Goal: Information Seeking & Learning: Check status

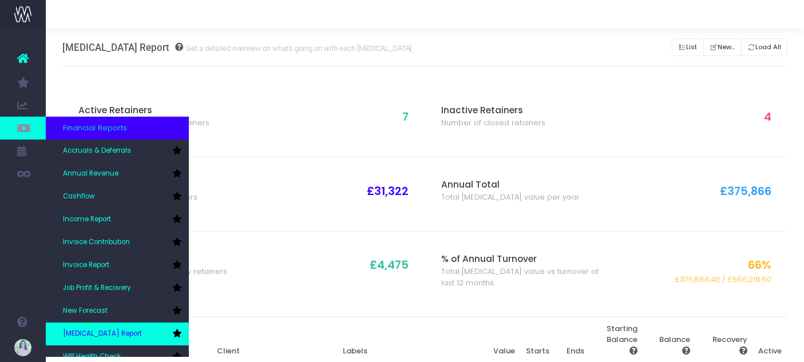
click at [115, 333] on link "[MEDICAL_DATA] Report" at bounding box center [117, 334] width 143 height 23
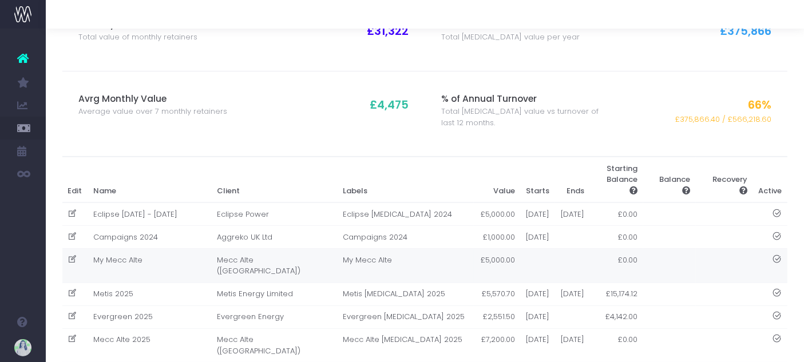
scroll to position [191, 0]
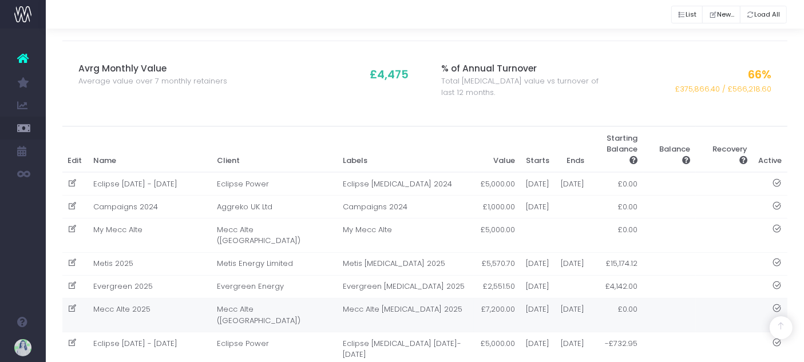
click at [177, 330] on td "Mecc Alte 2025" at bounding box center [150, 315] width 124 height 34
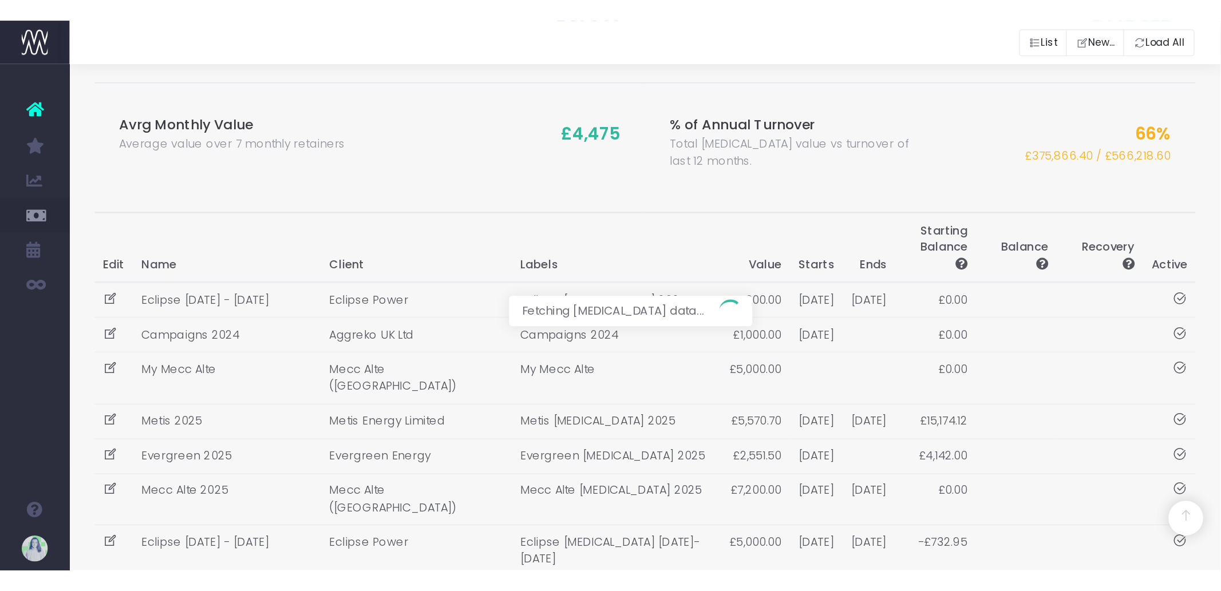
scroll to position [0, 0]
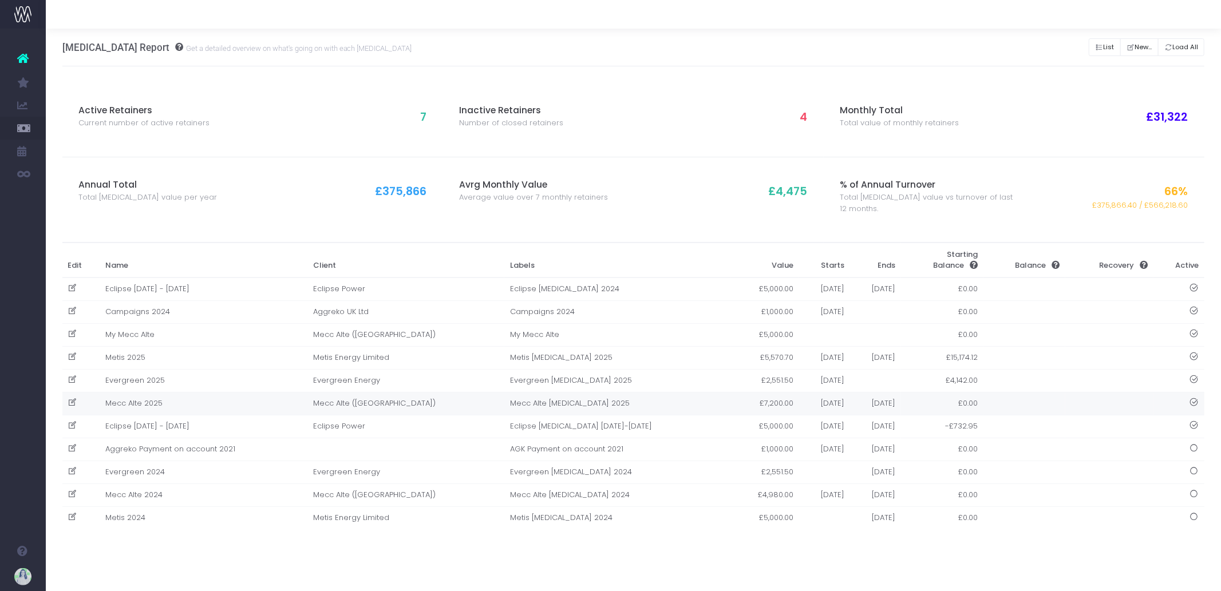
click at [214, 402] on td "Mecc Alte 2025" at bounding box center [204, 403] width 208 height 23
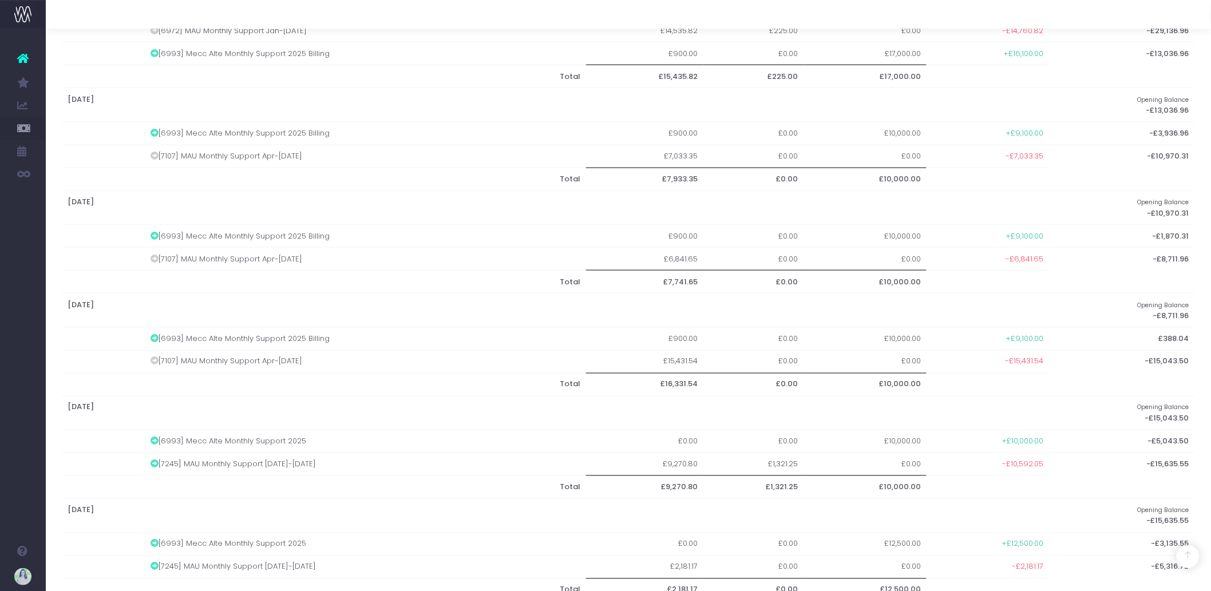
scroll to position [580, 0]
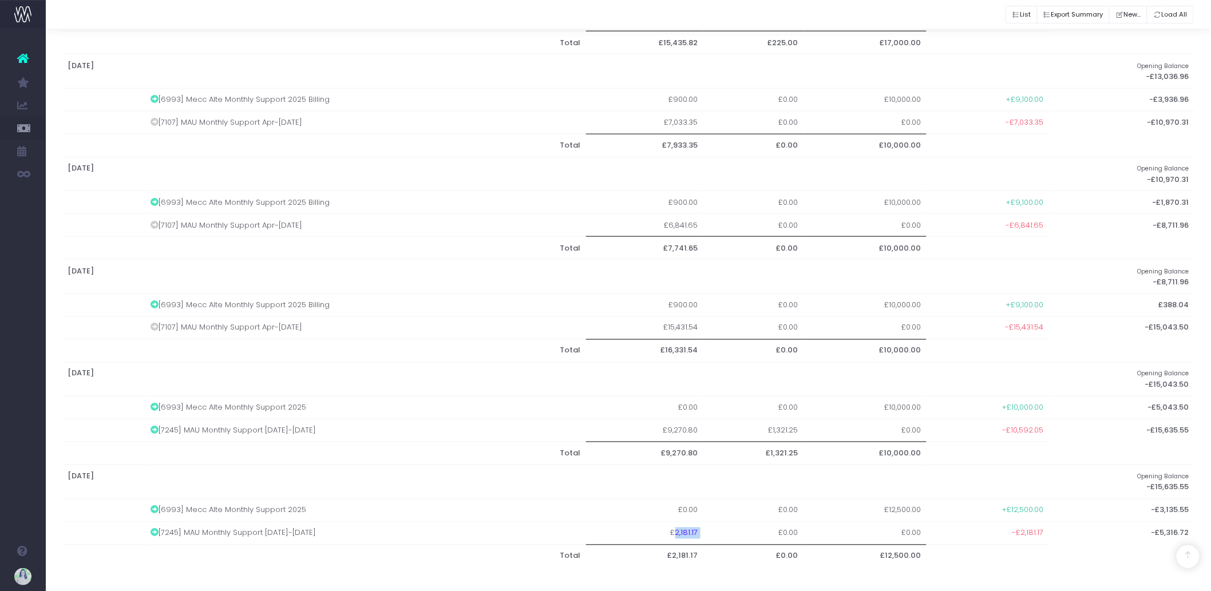
drag, startPoint x: 677, startPoint y: 533, endPoint x: 713, endPoint y: 534, distance: 36.1
click at [713, 534] on tr "[7245] MAU Monthly Support Jul-Sep 25 £2,181.17 £0.00 £0.00 -£2,181.17 -£5,316.…" at bounding box center [628, 533] width 1133 height 23
copy td "2,181.17"
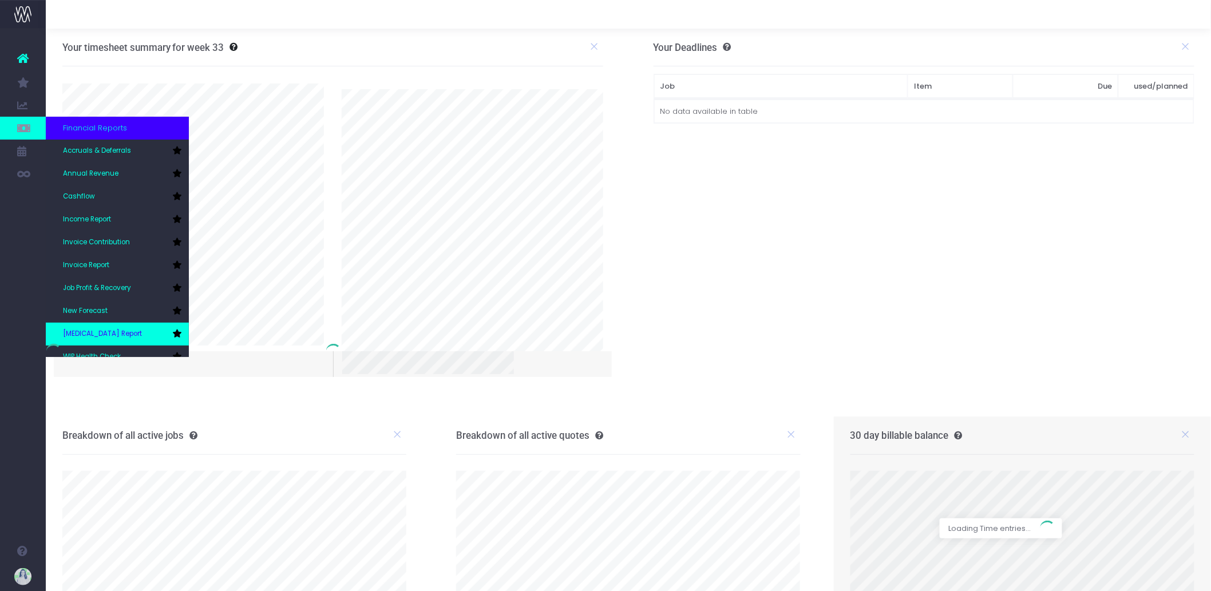
click at [119, 331] on link "[MEDICAL_DATA] Report" at bounding box center [117, 334] width 143 height 23
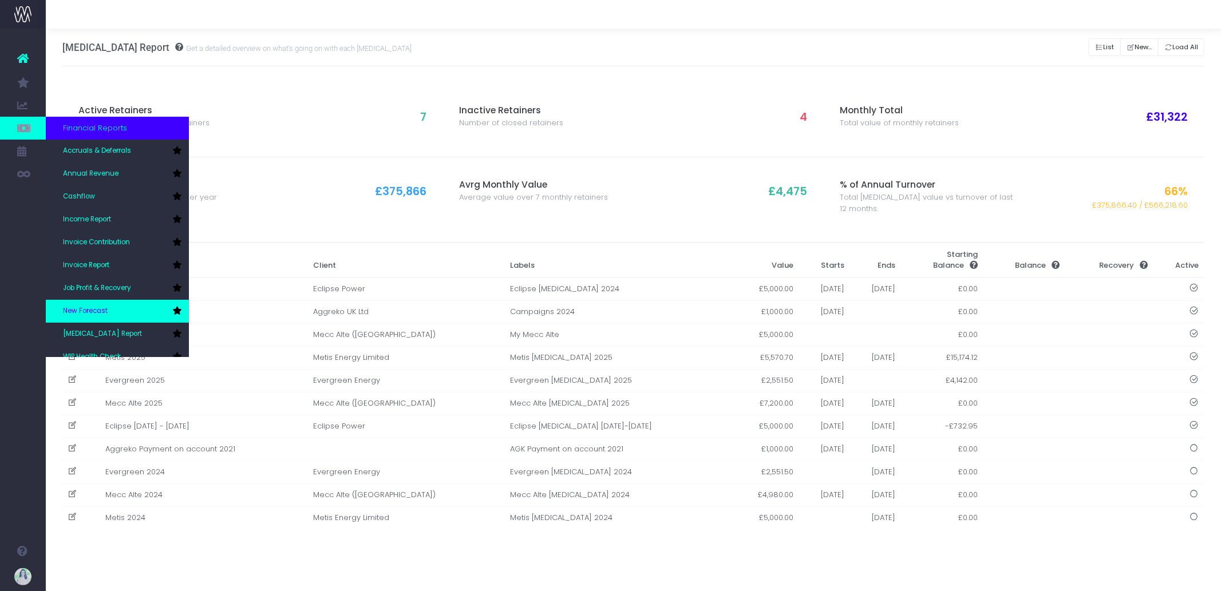
click at [104, 313] on span "New Forecast" at bounding box center [85, 311] width 45 height 10
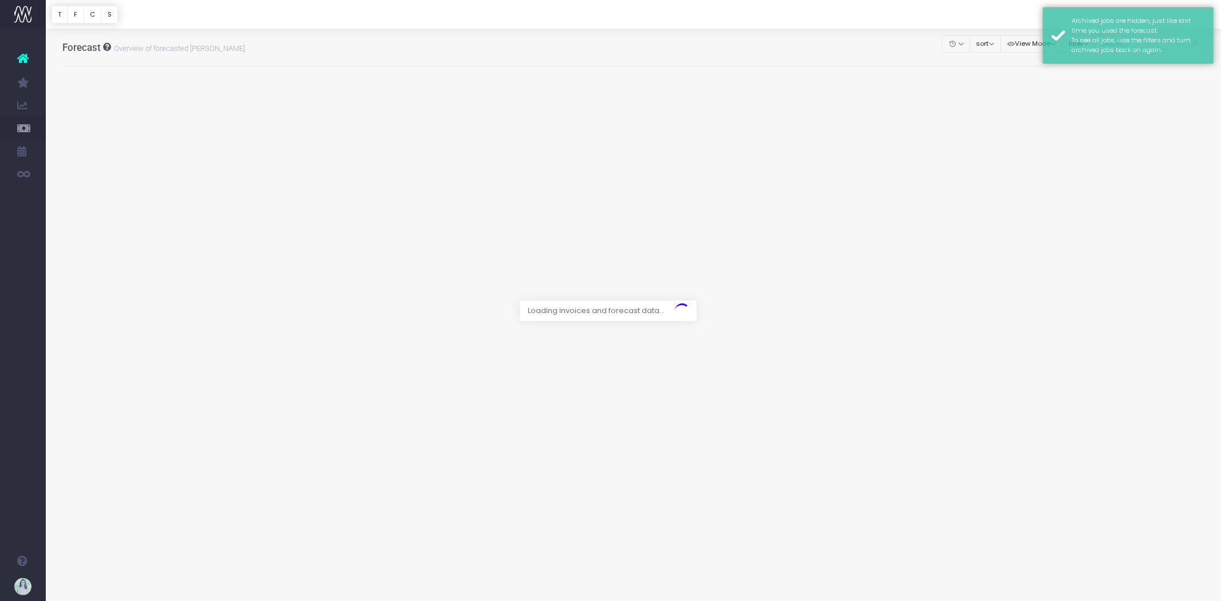
click at [860, 18] on div at bounding box center [633, 14] width 1175 height 29
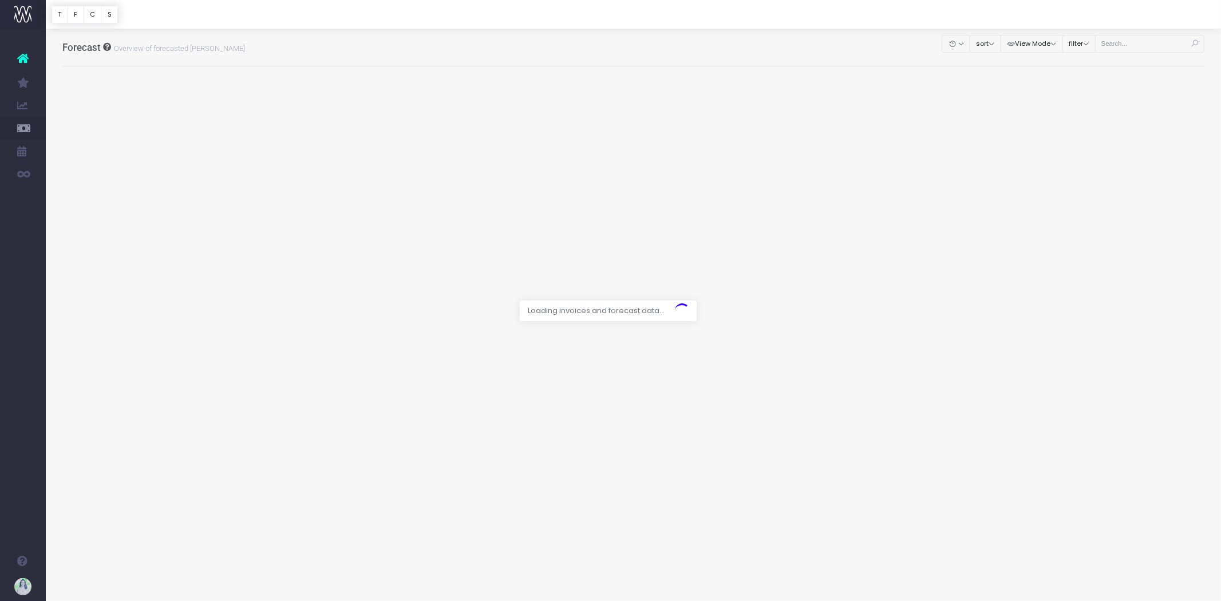
drag, startPoint x: 1126, startPoint y: 53, endPoint x: 1126, endPoint y: 47, distance: 6.3
click at [1126, 53] on div at bounding box center [610, 300] width 1221 height 601
click at [1125, 41] on div at bounding box center [610, 300] width 1221 height 601
click at [1152, 40] on div at bounding box center [610, 300] width 1221 height 601
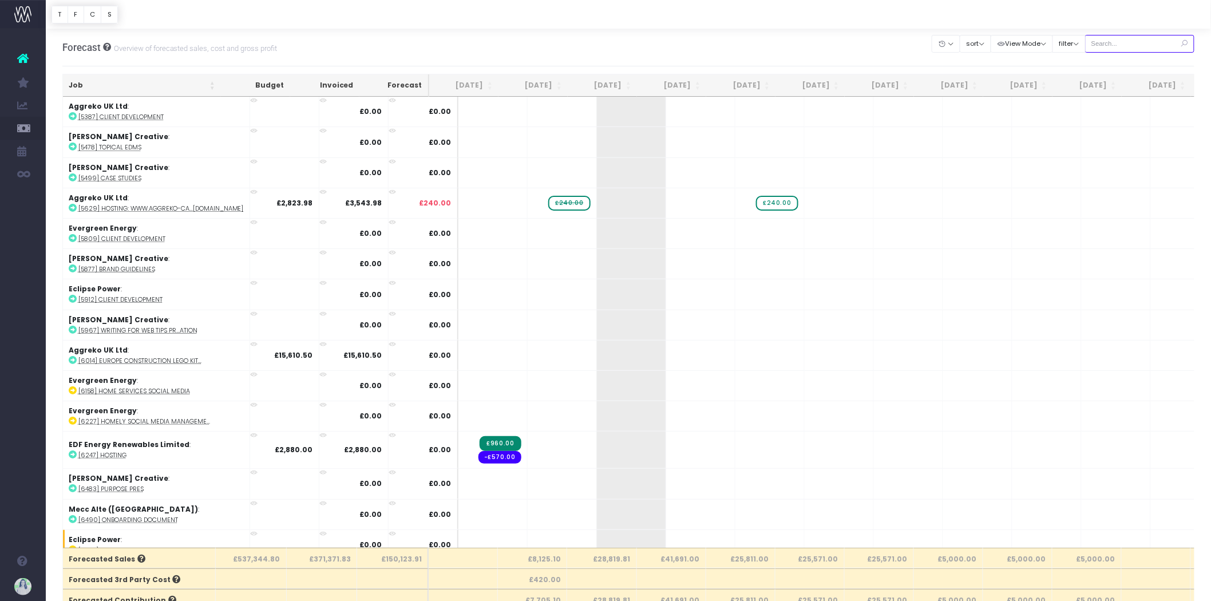
click at [1126, 37] on input "text" at bounding box center [1140, 44] width 110 height 18
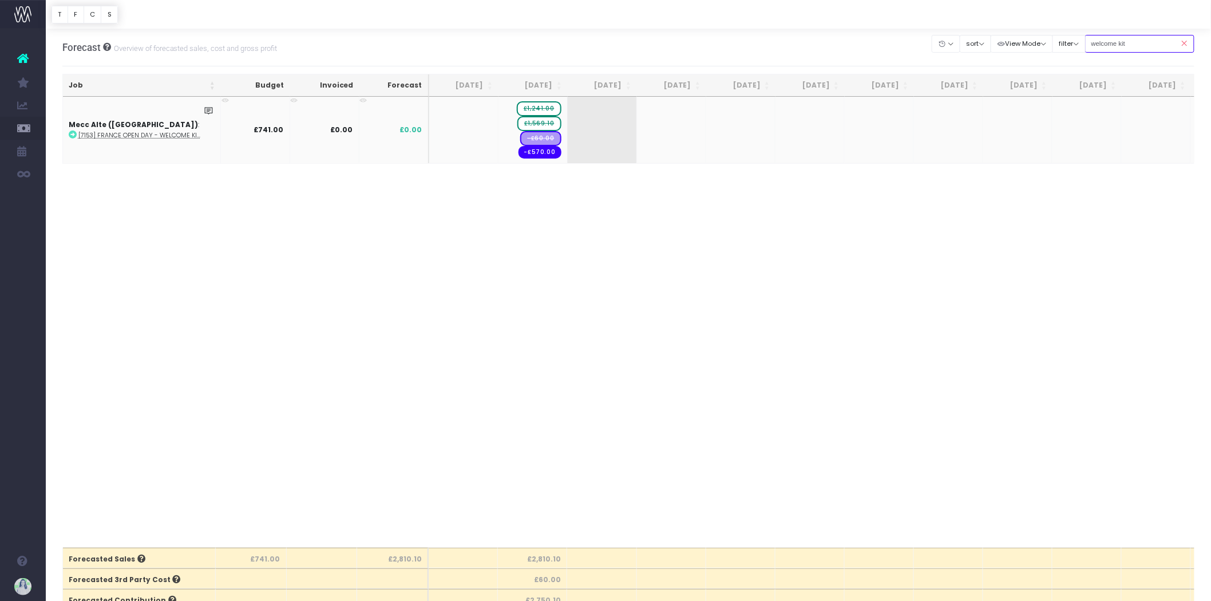
type input "welcome kit"
click at [545, 107] on span "£1,241.00" at bounding box center [539, 108] width 44 height 15
click at [547, 110] on span "£1,241.00" at bounding box center [538, 109] width 45 height 19
drag, startPoint x: 533, startPoint y: 149, endPoint x: 544, endPoint y: 145, distance: 11.1
click at [544, 146] on span "-£570.00" at bounding box center [540, 152] width 43 height 13
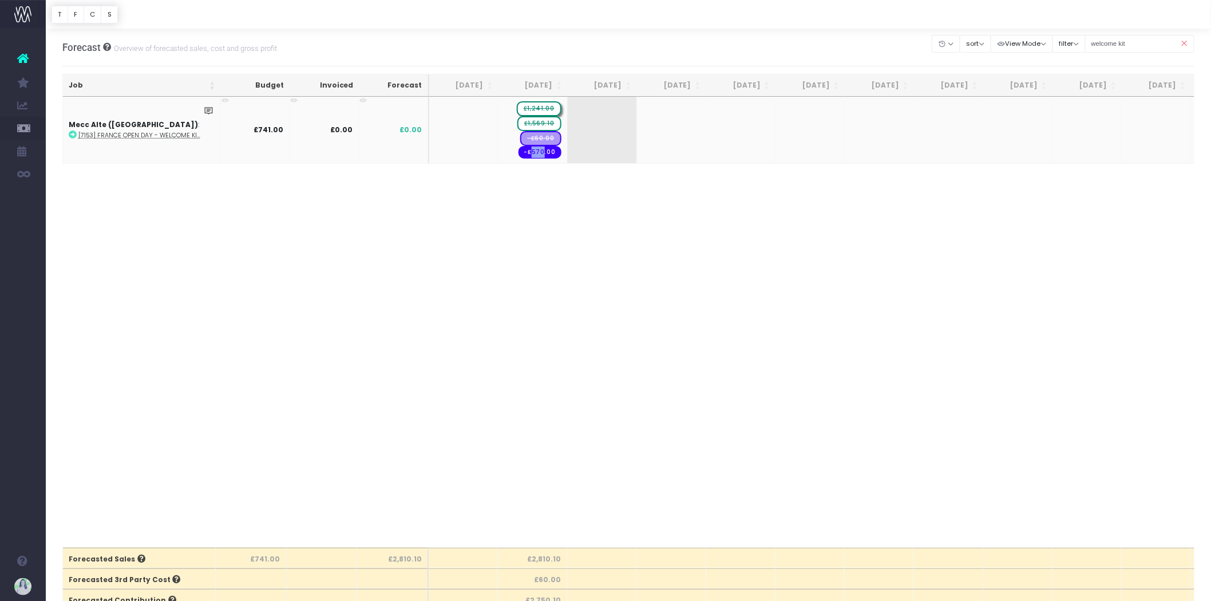
click at [536, 146] on span "-£570.00" at bounding box center [540, 152] width 43 height 13
click at [523, 147] on span "-£570.00" at bounding box center [540, 152] width 43 height 13
drag, startPoint x: 523, startPoint y: 150, endPoint x: 529, endPoint y: 151, distance: 5.8
click at [529, 151] on span "-£570.00" at bounding box center [540, 152] width 43 height 13
click at [540, 146] on span "-£570.00" at bounding box center [540, 152] width 43 height 13
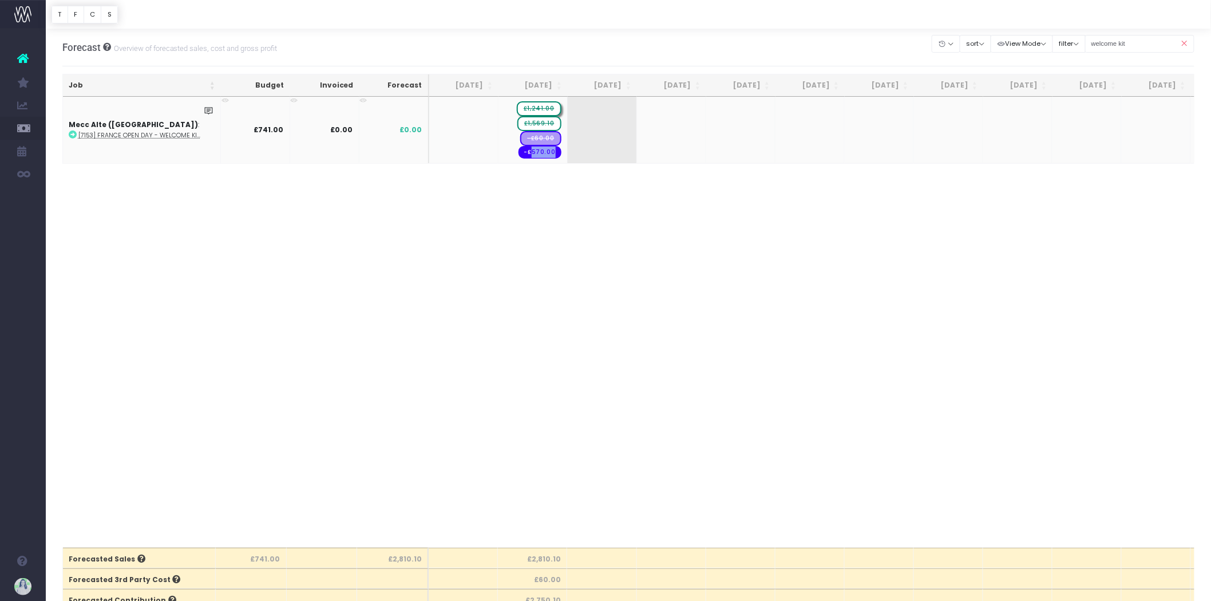
click at [540, 146] on span "-£570.00" at bounding box center [540, 152] width 43 height 13
click at [513, 212] on div "Job Budget Invoiced Forecast Jun 25 Jul 25 Aug 25 Sep 25 Oct 25 Nov 25 Dec 25 J…" at bounding box center [628, 322] width 1133 height 451
click at [540, 136] on span "-£60.00" at bounding box center [541, 138] width 42 height 18
click at [596, 135] on td "+" at bounding box center [602, 130] width 69 height 66
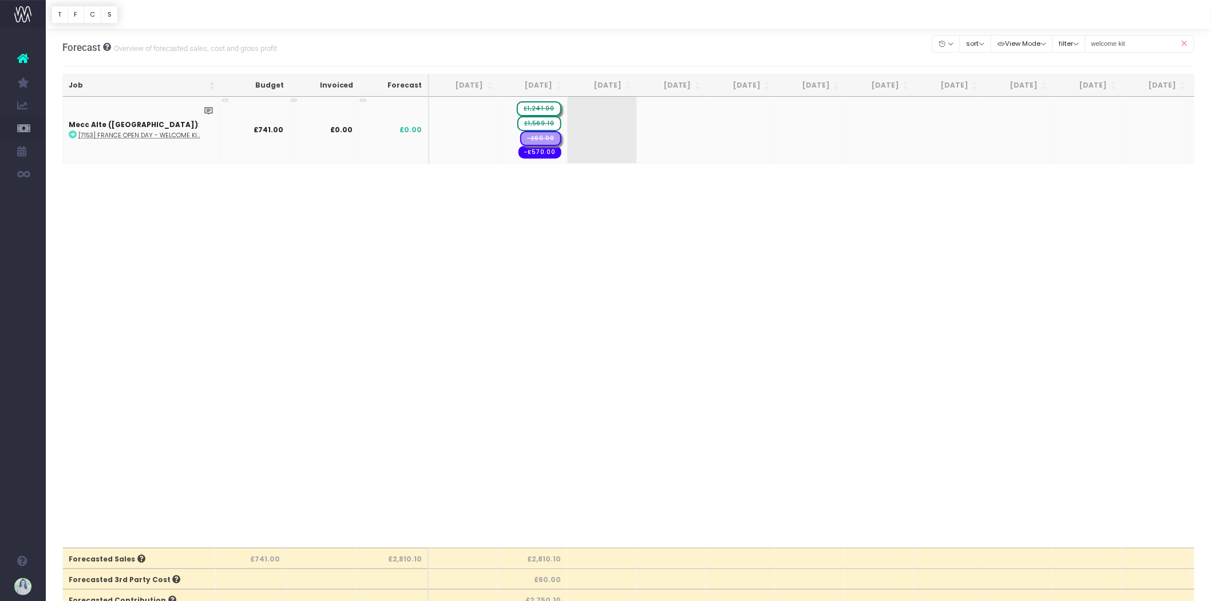
click at [601, 114] on td "+" at bounding box center [602, 130] width 69 height 66
click at [625, 206] on div "Job Budget Invoiced Forecast Jun 25 Jul 25 Aug 25 Sep 25 Oct 25 Nov 25 Dec 25 J…" at bounding box center [628, 322] width 1133 height 451
click at [580, 129] on td "+" at bounding box center [602, 130] width 69 height 66
click at [556, 115] on span "£1,241.00" at bounding box center [539, 108] width 44 height 15
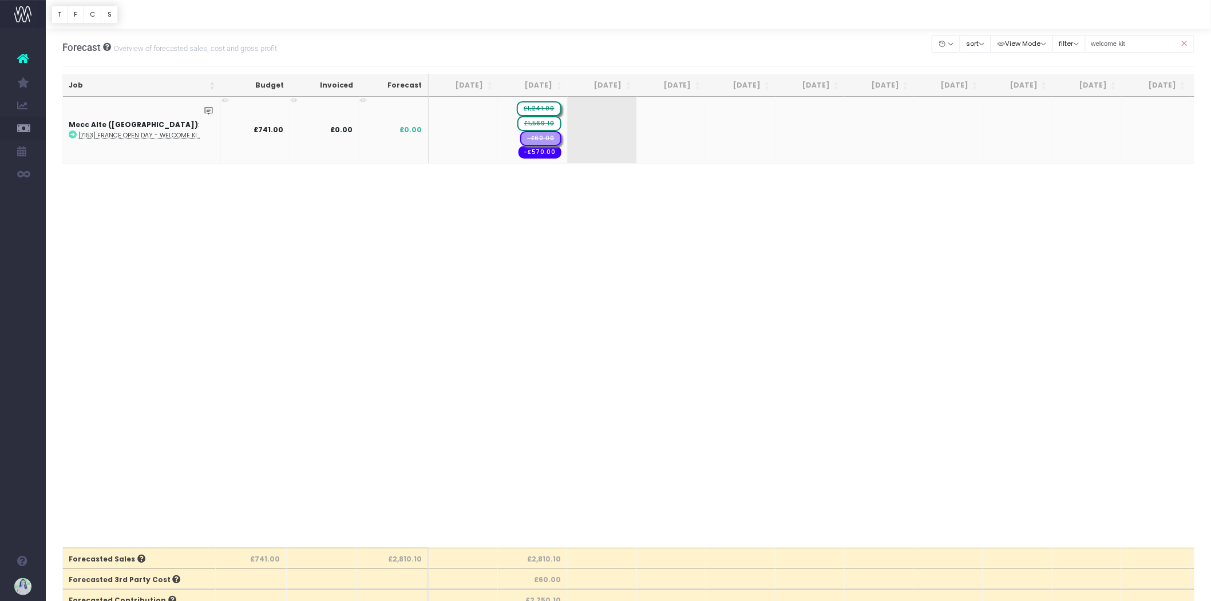
click at [602, 114] on td "+" at bounding box center [602, 130] width 69 height 66
click at [605, 121] on td "+" at bounding box center [602, 130] width 69 height 66
click at [607, 123] on td "+" at bounding box center [602, 130] width 69 height 66
click at [607, 135] on td "+" at bounding box center [602, 130] width 69 height 66
drag, startPoint x: 613, startPoint y: 224, endPoint x: 619, endPoint y: 214, distance: 12.1
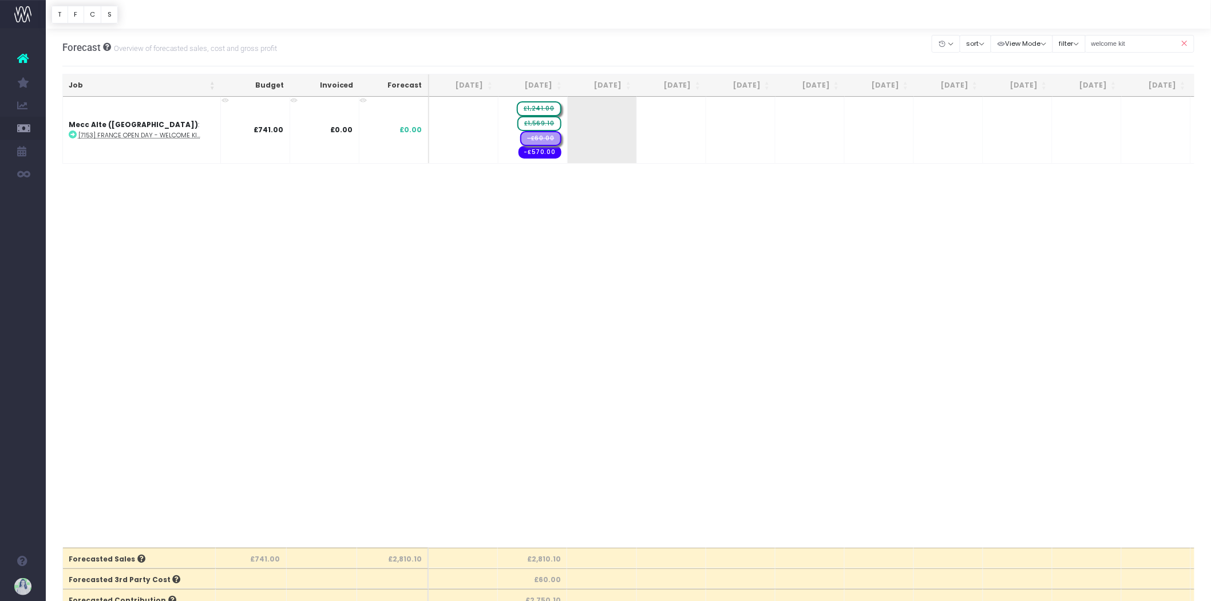
click at [619, 214] on div "Job Budget Invoiced Forecast Jun 25 Jul 25 Aug 25 Sep 25 Oct 25 Nov 25 Dec 25 J…" at bounding box center [628, 322] width 1133 height 451
click at [485, 265] on div "Job Budget Invoiced Forecast Jun 25 Jul 25 Aug 25 Sep 25 Oct 25 Nov 25 Dec 25 J…" at bounding box center [628, 322] width 1133 height 451
click at [976, 38] on button "sort" at bounding box center [975, 44] width 31 height 18
click at [1047, 39] on button "View Mode" at bounding box center [1022, 44] width 62 height 18
click at [988, 38] on button "sort" at bounding box center [975, 44] width 31 height 18
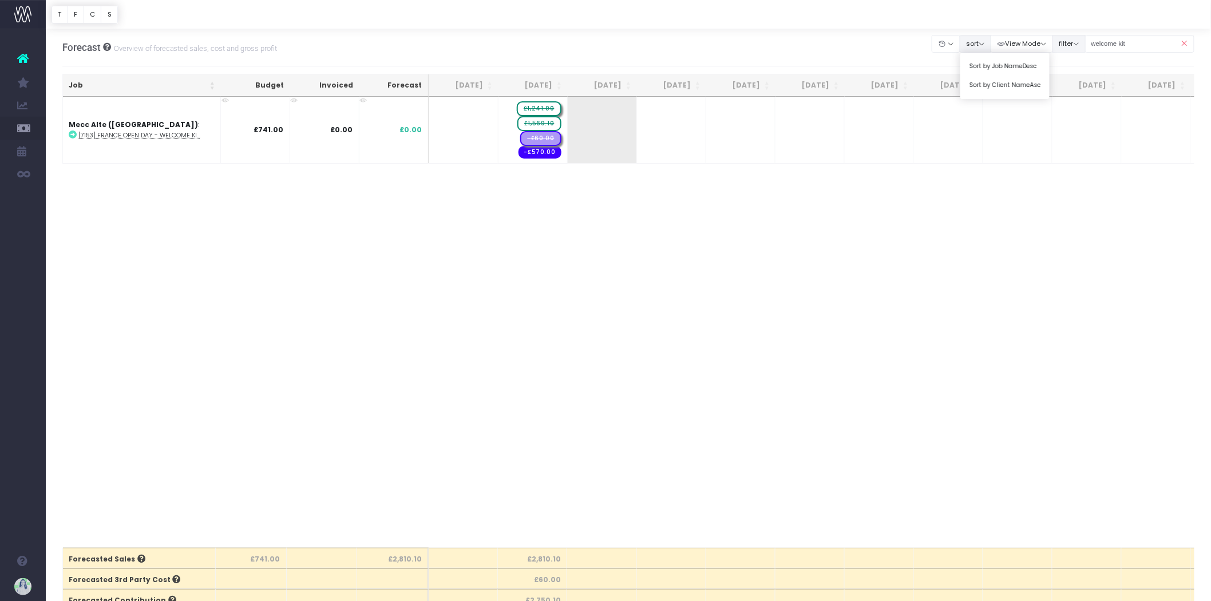
click at [1079, 42] on button "filter" at bounding box center [1069, 44] width 33 height 18
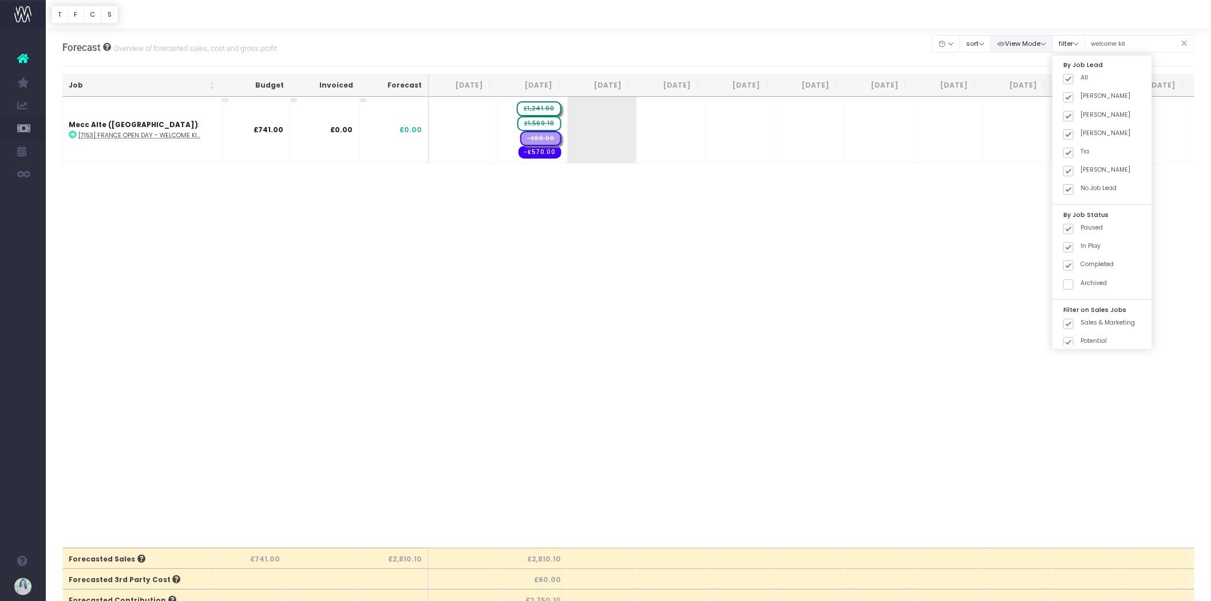
click at [1020, 48] on button "View Mode" at bounding box center [1022, 44] width 62 height 18
click at [1002, 199] on div "Job Budget Invoiced Forecast Jun 25 Jul 25 Aug 25 Sep 25 Oct 25 Nov 25 Dec 25 J…" at bounding box center [628, 322] width 1133 height 451
click at [582, 126] on td "+" at bounding box center [602, 130] width 69 height 66
click at [605, 128] on td "+" at bounding box center [602, 130] width 69 height 66
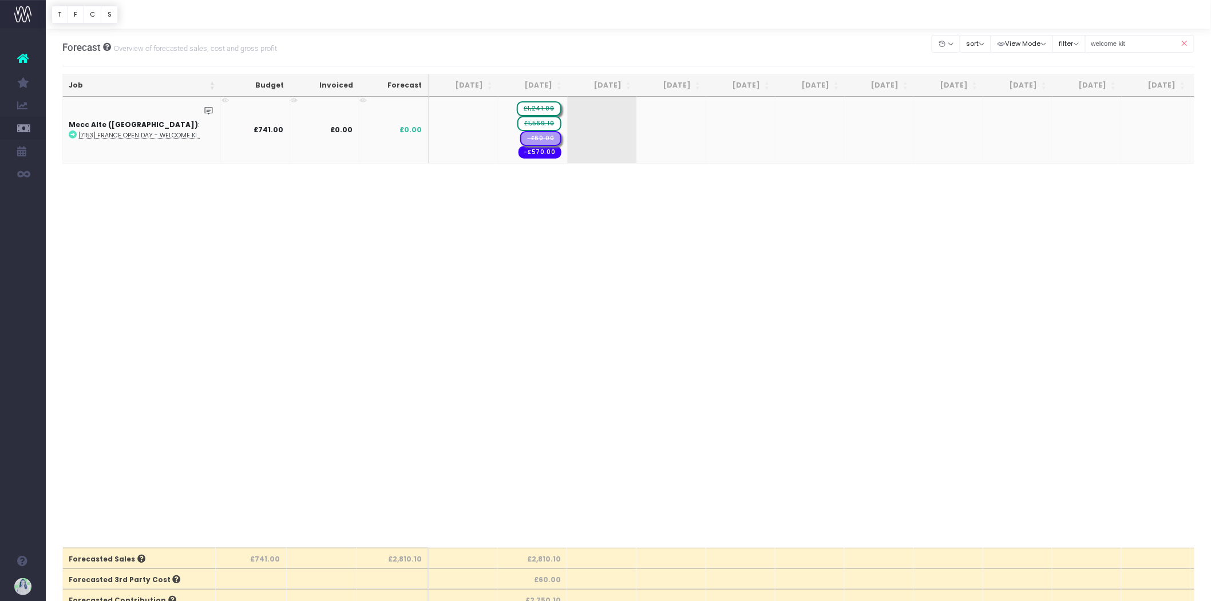
click at [605, 128] on td "+" at bounding box center [602, 130] width 69 height 66
click at [624, 148] on td "+" at bounding box center [602, 130] width 69 height 66
click at [624, 147] on td "+" at bounding box center [602, 130] width 69 height 66
click at [674, 125] on td "+" at bounding box center [671, 130] width 69 height 66
click at [674, 124] on td "+" at bounding box center [671, 130] width 69 height 66
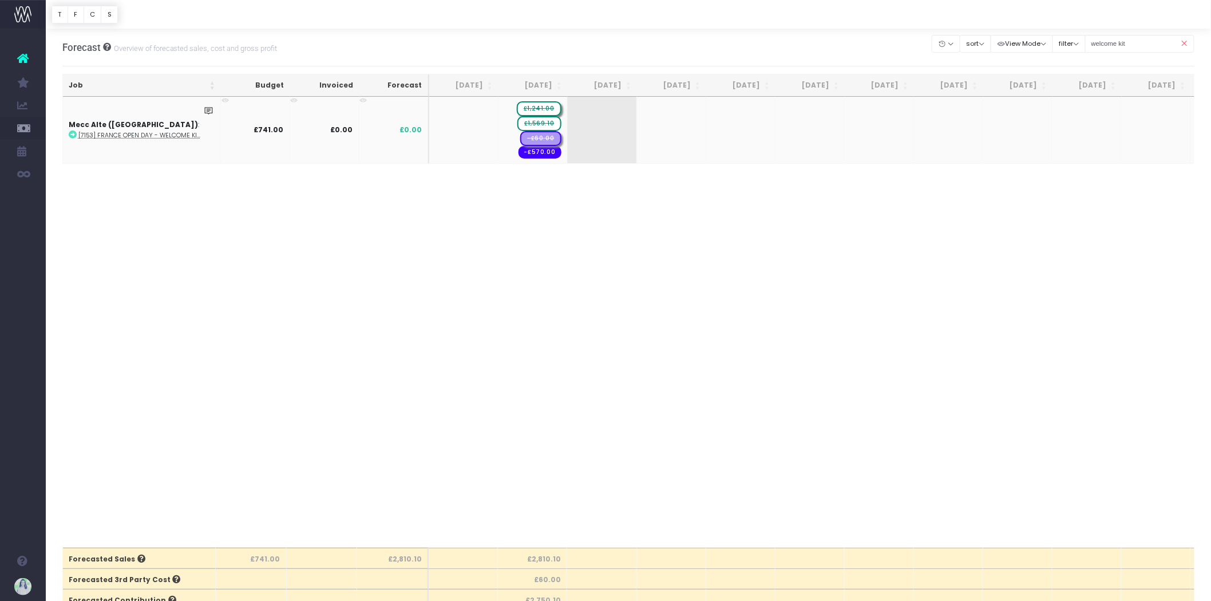
click at [610, 130] on td "+" at bounding box center [602, 130] width 69 height 66
click at [585, 273] on div "Job Budget Invoiced Forecast Jun 25 Jul 25 Aug 25 Sep 25 Oct 25 Nov 25 Dec 25 J…" at bounding box center [628, 322] width 1133 height 451
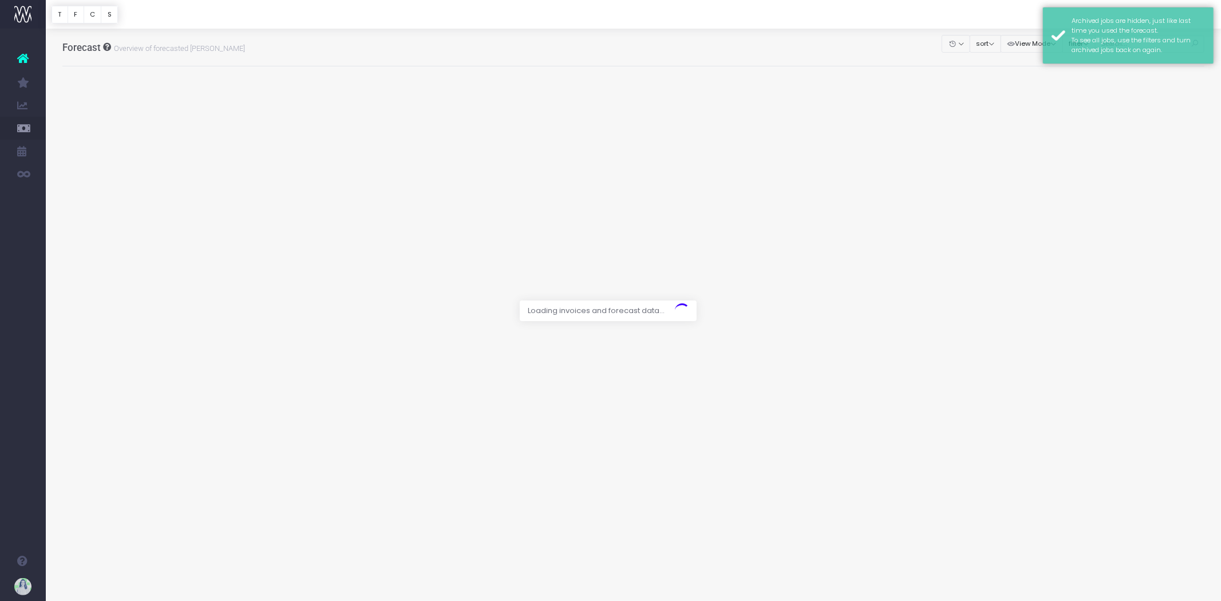
click at [781, 30] on div at bounding box center [610, 300] width 1221 height 601
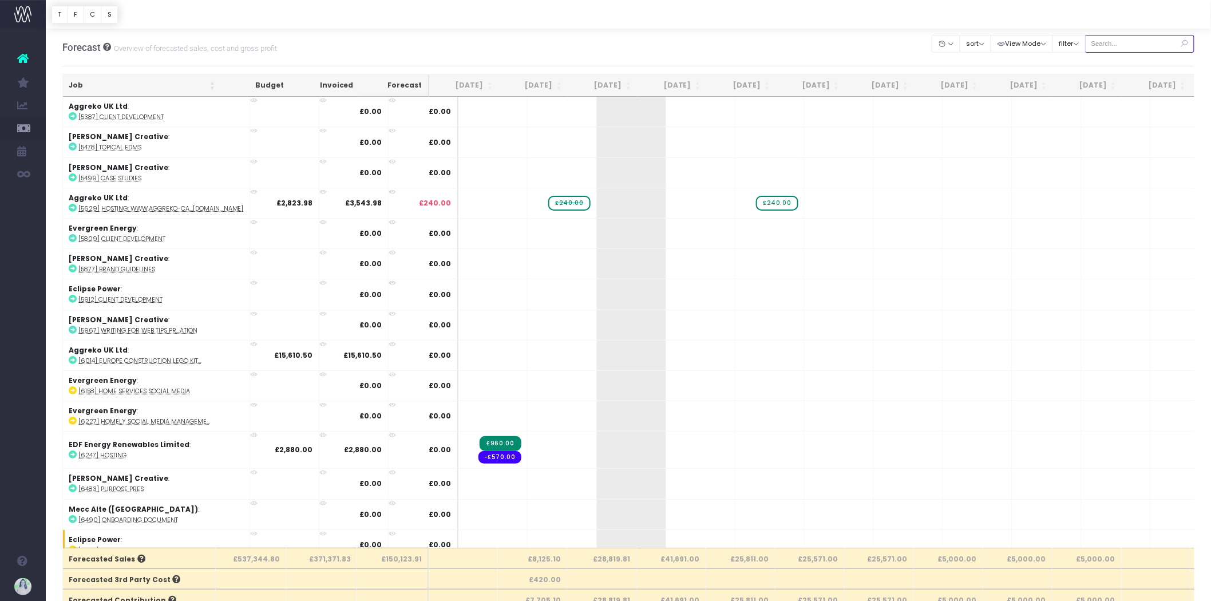
click at [1128, 45] on input "text" at bounding box center [1140, 44] width 110 height 18
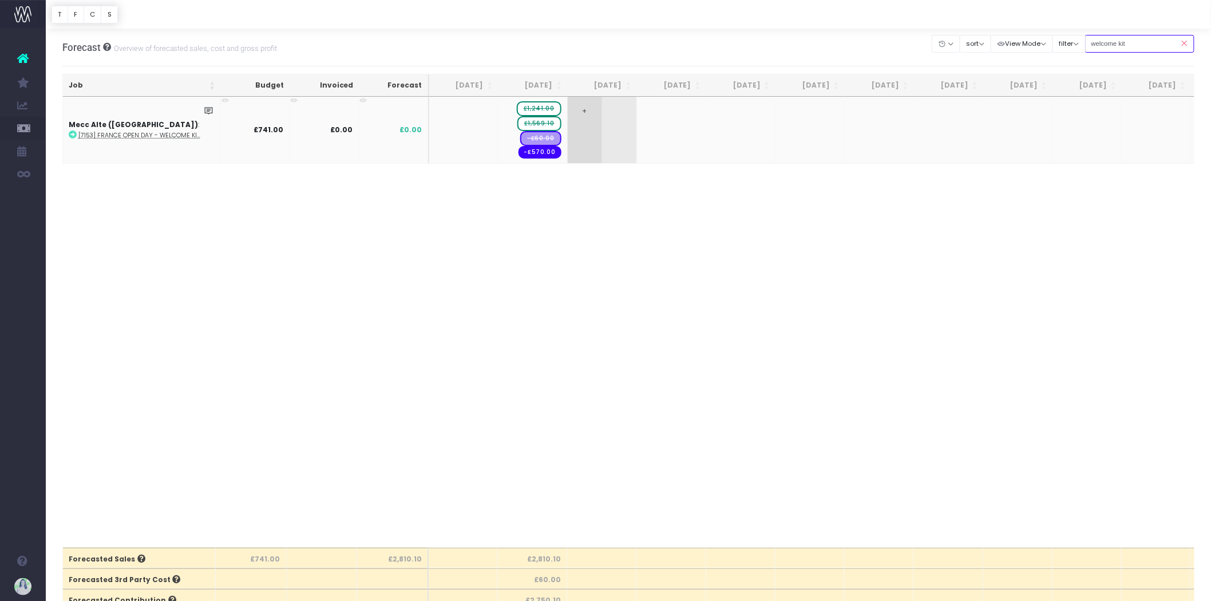
type input "welcome kit"
click at [584, 116] on span "+" at bounding box center [585, 130] width 34 height 66
click at [602, 255] on body "Oh my... this is bad. wayahead wasn't able to load this page. Please contact su…" at bounding box center [605, 300] width 1211 height 601
click at [539, 106] on span "£1,241.00" at bounding box center [539, 108] width 44 height 15
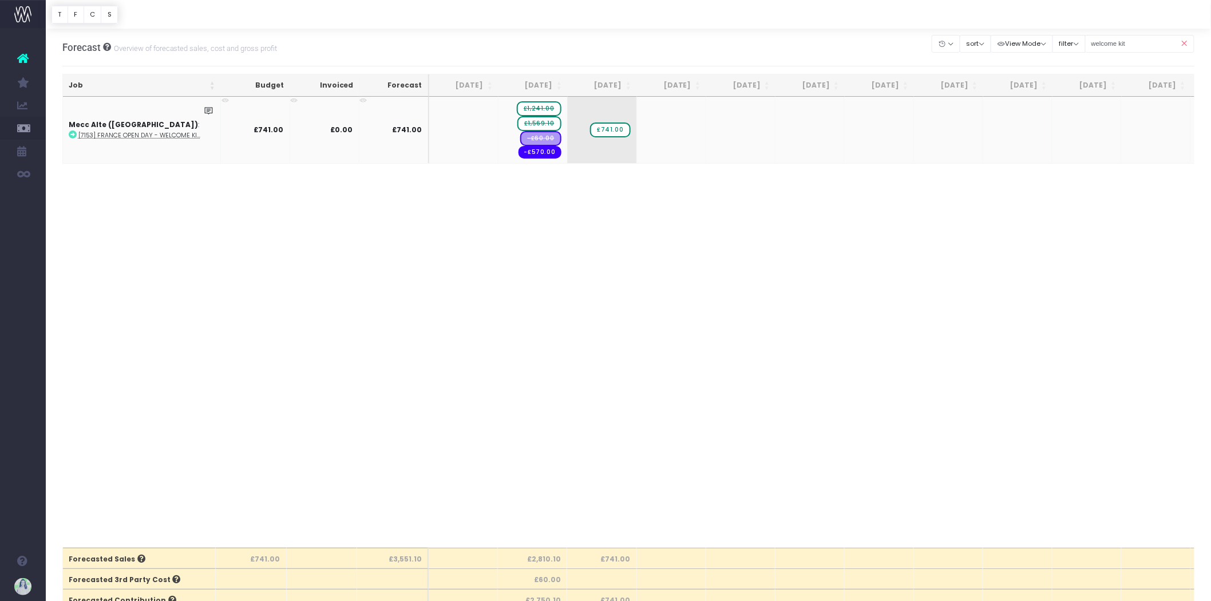
click at [539, 106] on span "£1,241.00" at bounding box center [539, 108] width 44 height 15
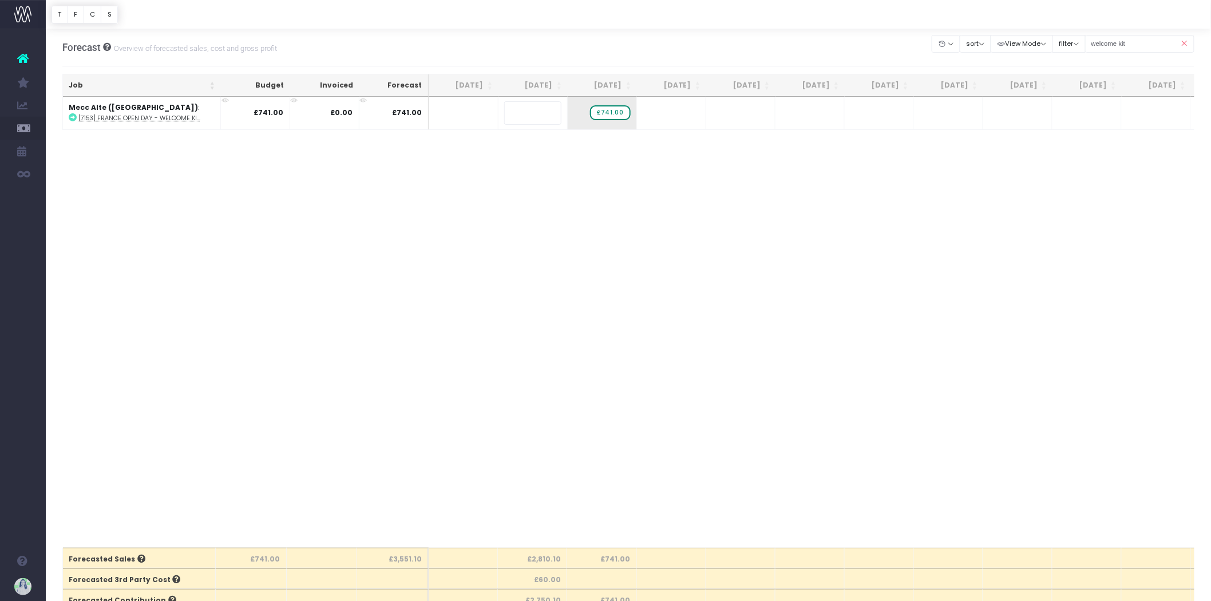
click at [659, 239] on body "Oh my... this is bad. wayahead wasn't able to load this page. Please contact su…" at bounding box center [605, 300] width 1211 height 601
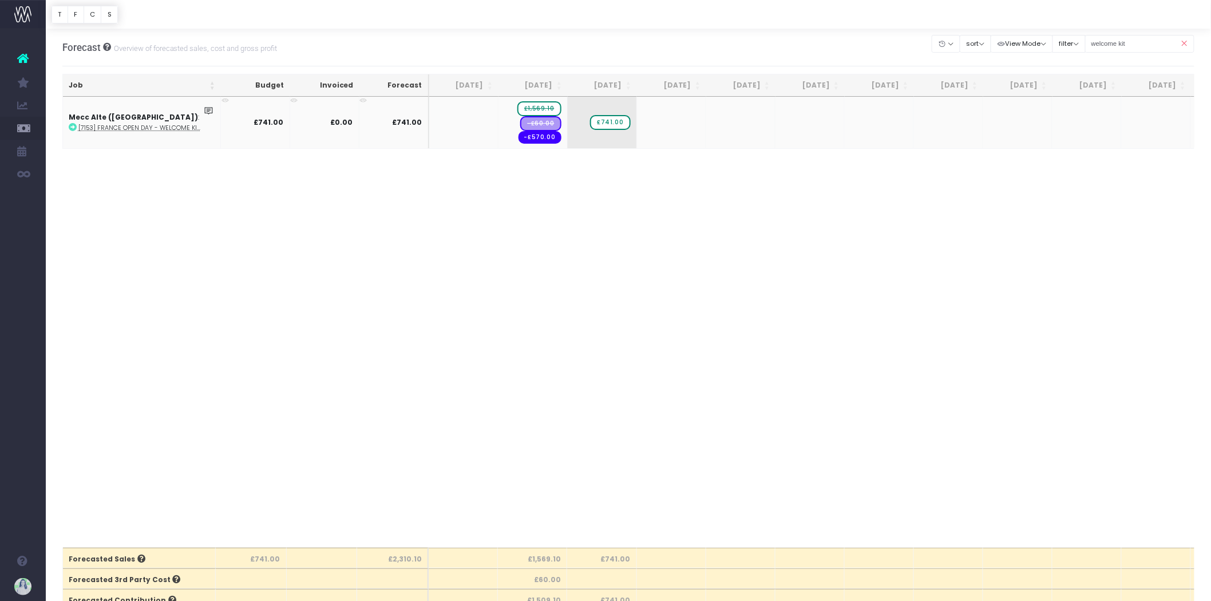
click at [540, 110] on span "£1,569.10" at bounding box center [538, 108] width 43 height 15
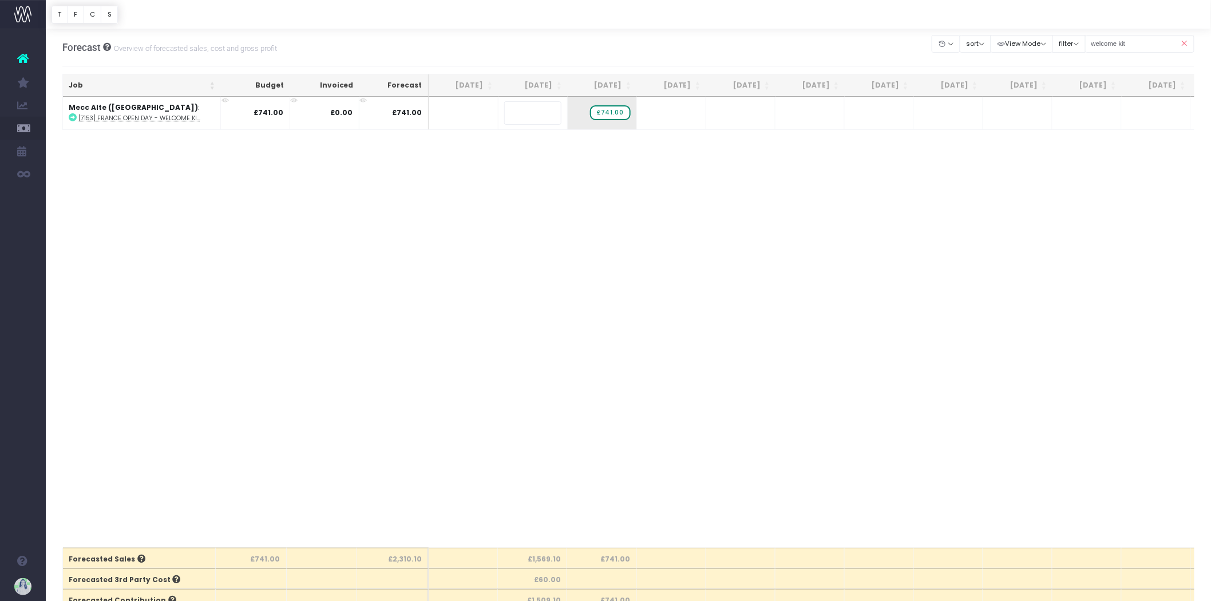
click at [671, 383] on body "Oh my... this is bad. wayahead wasn't able to load this page. Please contact su…" at bounding box center [605, 300] width 1211 height 601
click at [542, 107] on span "-£60.00" at bounding box center [540, 108] width 41 height 15
click at [532, 112] on span "-£60.00" at bounding box center [540, 108] width 41 height 15
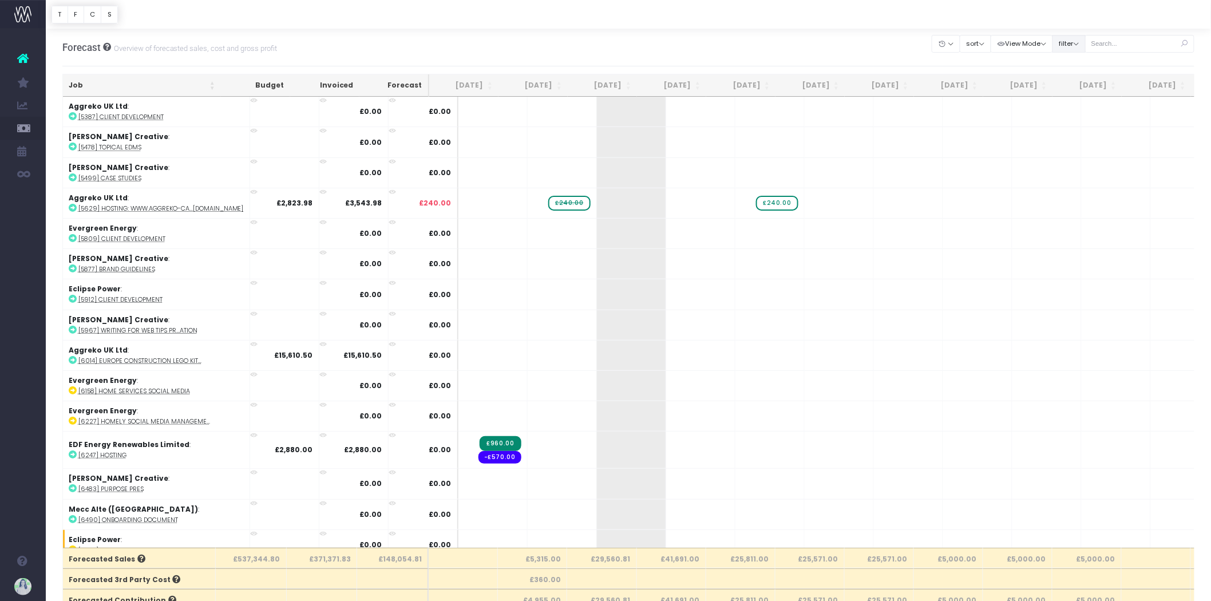
click at [1073, 41] on button "filter" at bounding box center [1069, 44] width 33 height 18
click at [1074, 76] on span at bounding box center [1068, 79] width 10 height 10
click at [1081, 76] on input "All" at bounding box center [1084, 76] width 7 height 7
checkbox input "false"
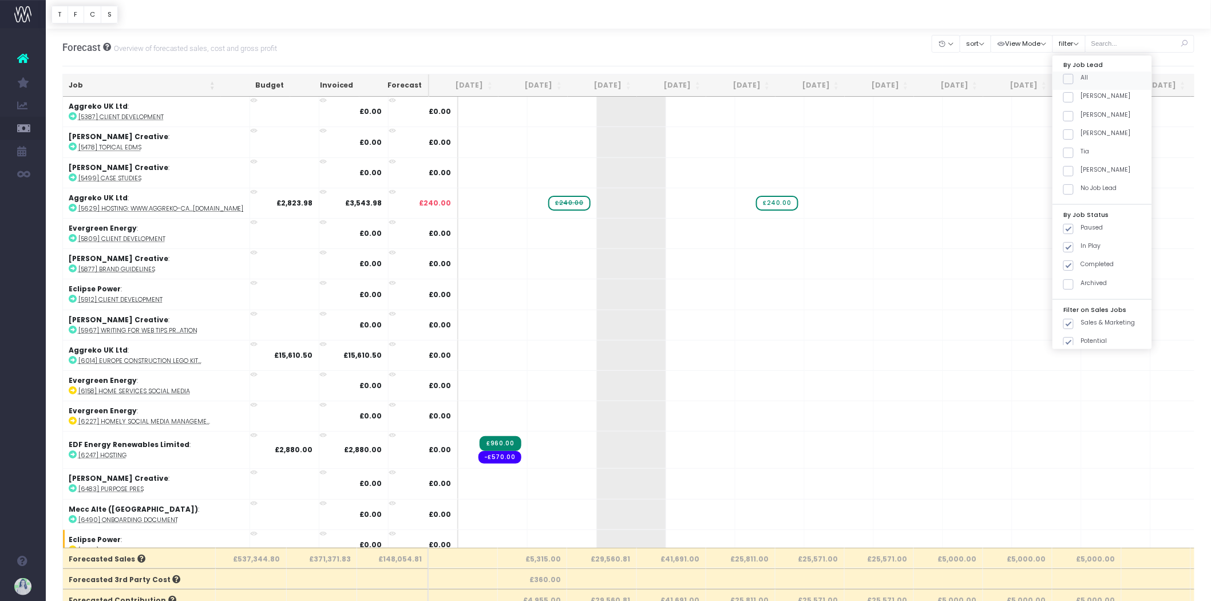
checkbox input "false"
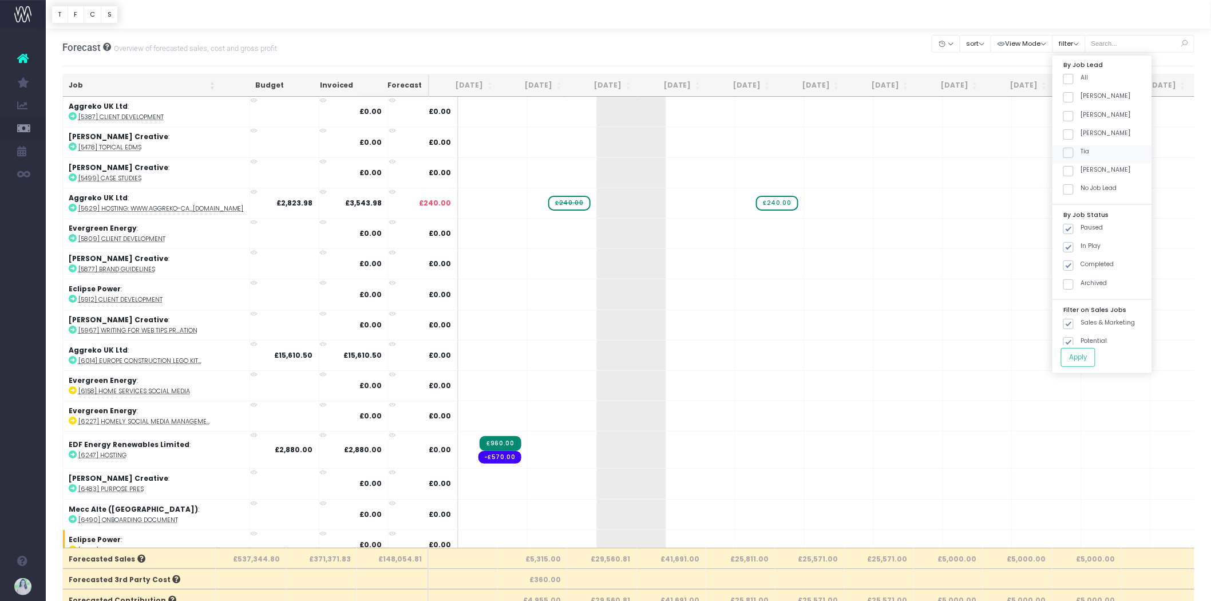
click at [1071, 153] on span at bounding box center [1068, 153] width 10 height 10
click at [1081, 153] on input "Tia" at bounding box center [1084, 150] width 7 height 7
checkbox input "true"
click at [1071, 264] on span at bounding box center [1068, 265] width 10 height 10
click at [1081, 264] on input "Completed" at bounding box center [1084, 263] width 7 height 7
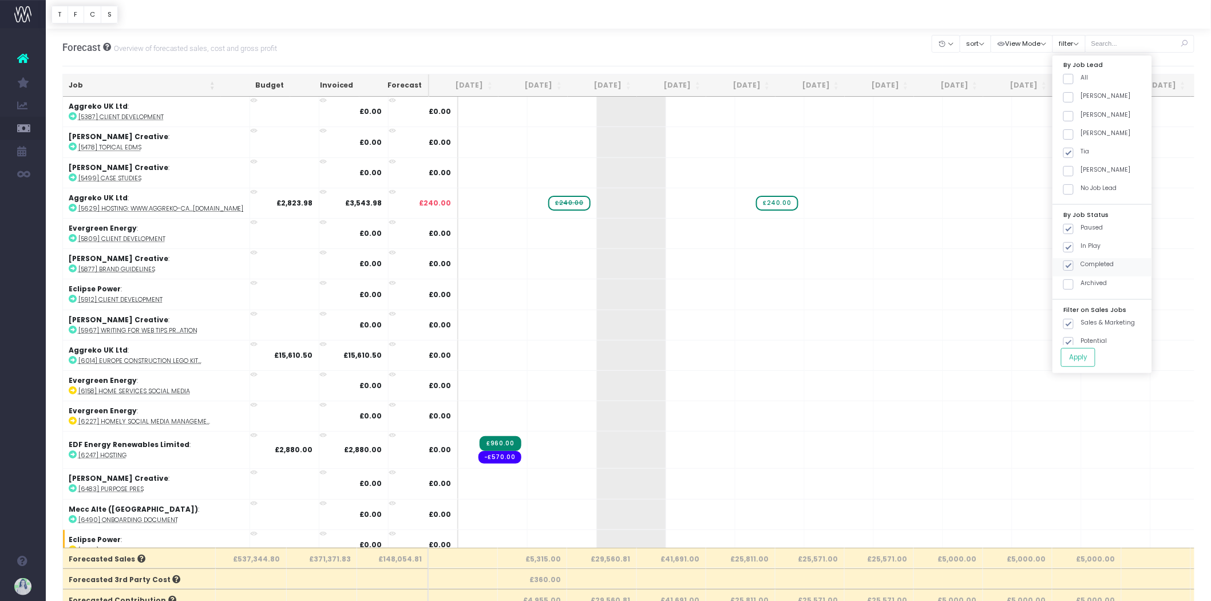
checkbox input "false"
click at [1073, 227] on span at bounding box center [1068, 229] width 10 height 10
click at [1081, 227] on input "Paused" at bounding box center [1084, 226] width 7 height 7
checkbox input "false"
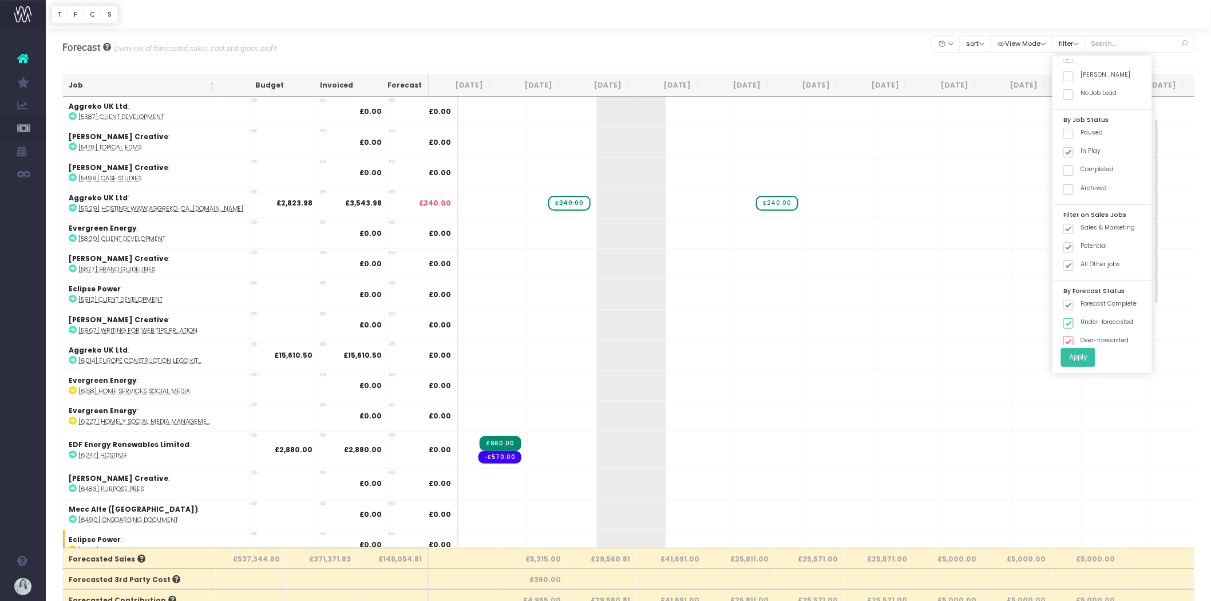
click at [1091, 358] on button "Apply" at bounding box center [1078, 357] width 34 height 19
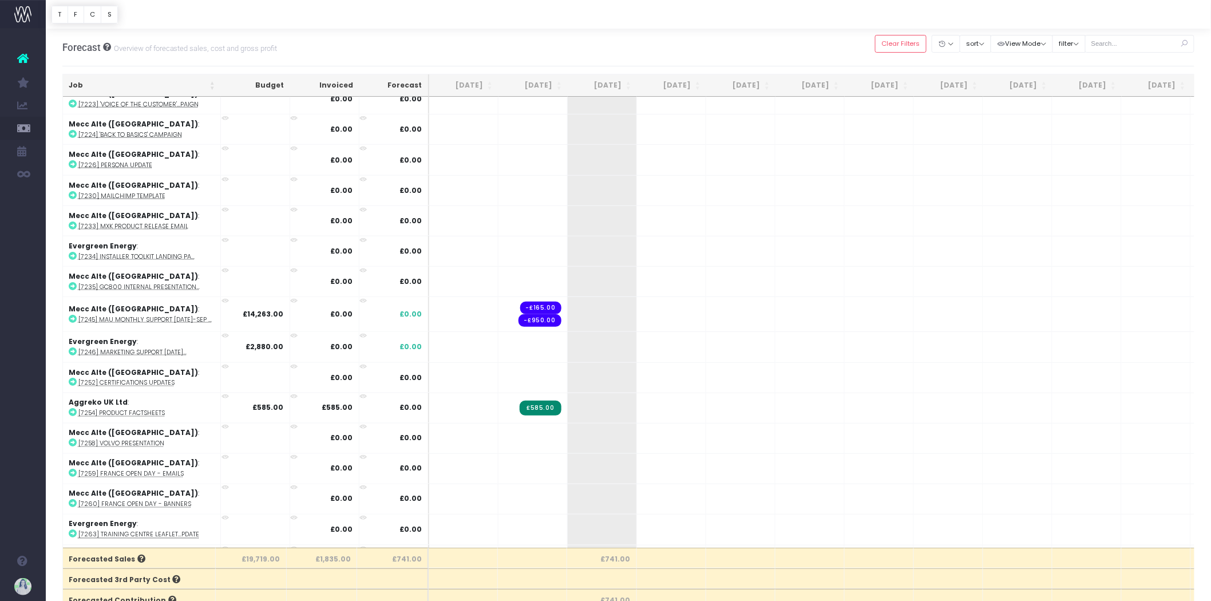
scroll to position [454, 0]
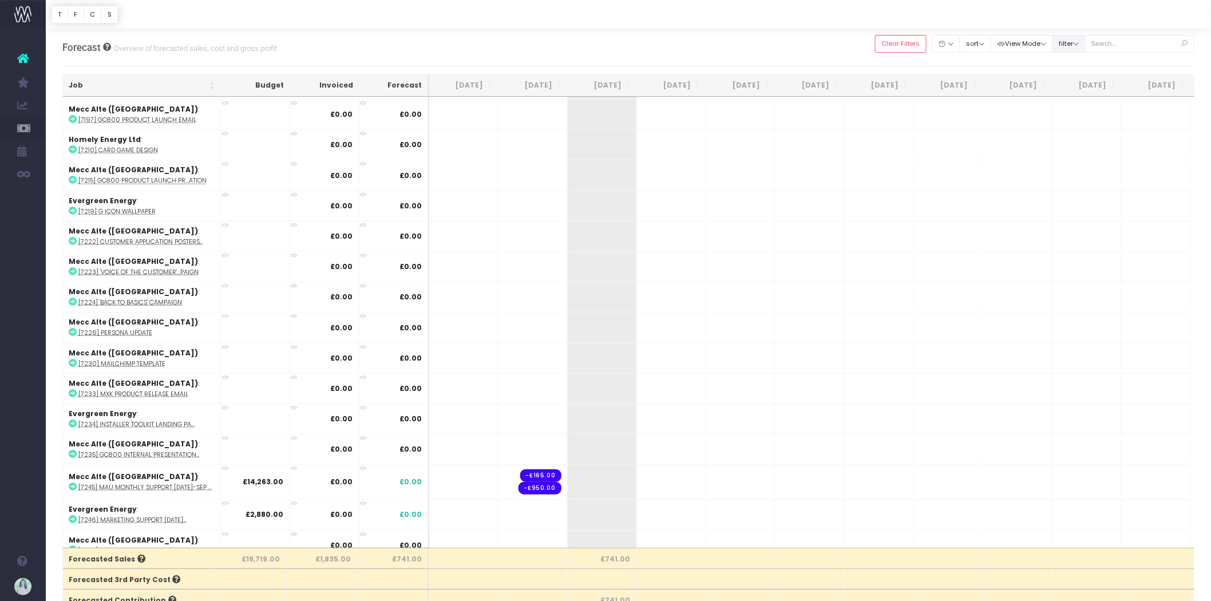
click at [1079, 41] on button "filter" at bounding box center [1069, 44] width 33 height 18
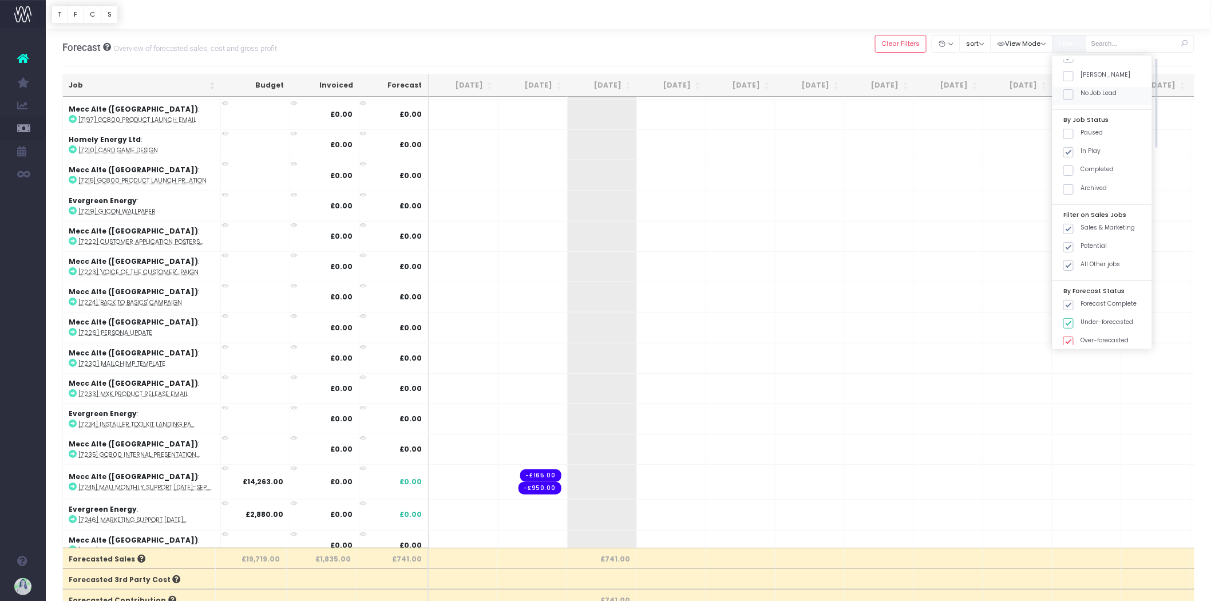
scroll to position [0, 0]
click at [1072, 77] on span at bounding box center [1068, 79] width 10 height 10
click at [1081, 77] on input "All" at bounding box center [1084, 76] width 7 height 7
checkbox input "true"
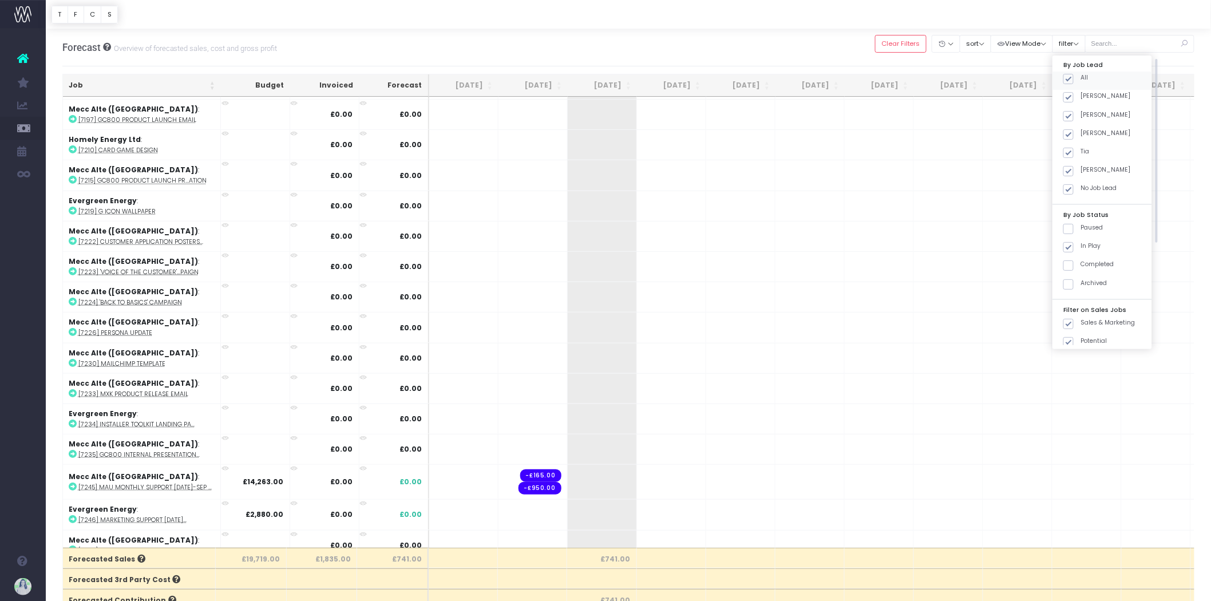
checkbox input "true"
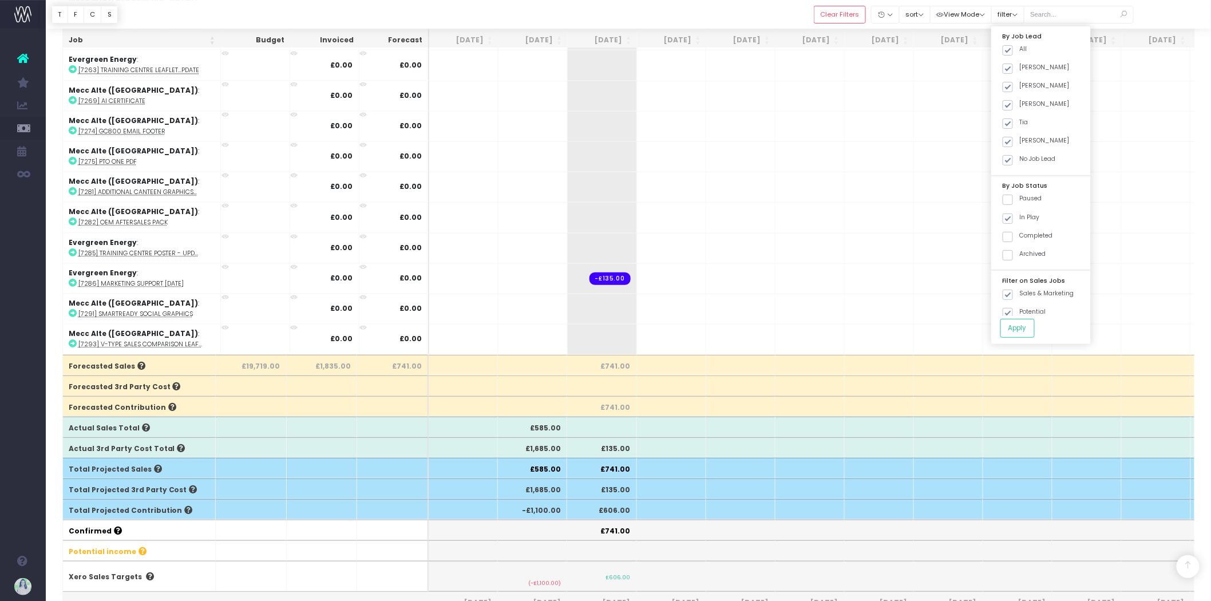
scroll to position [191, 0]
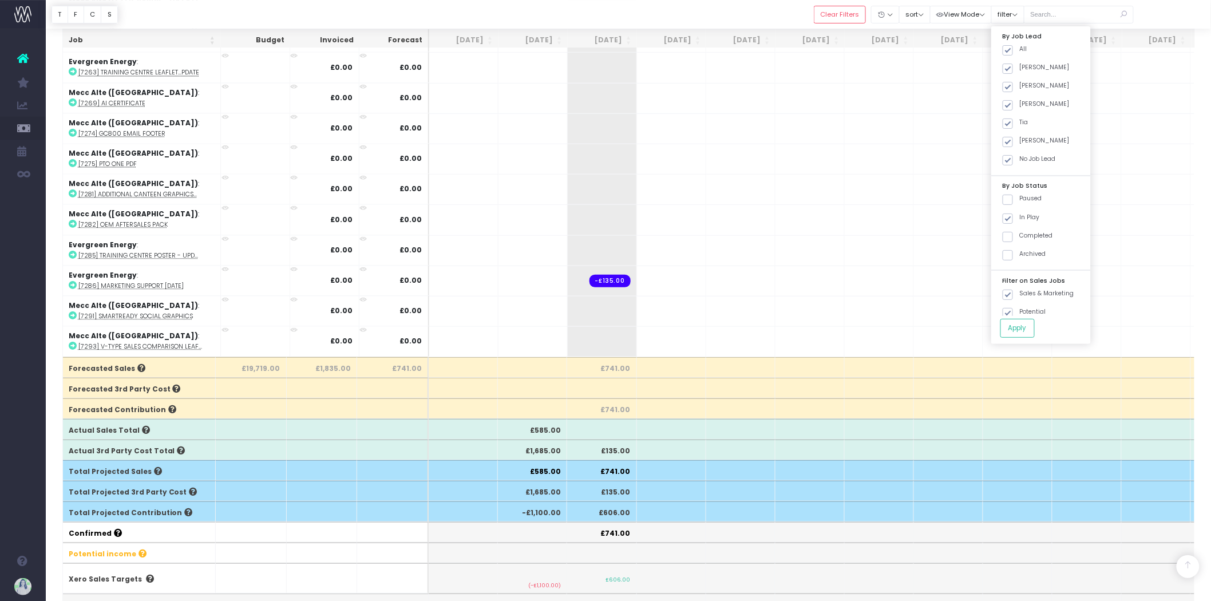
click at [697, 15] on div at bounding box center [628, 14] width 1165 height 29
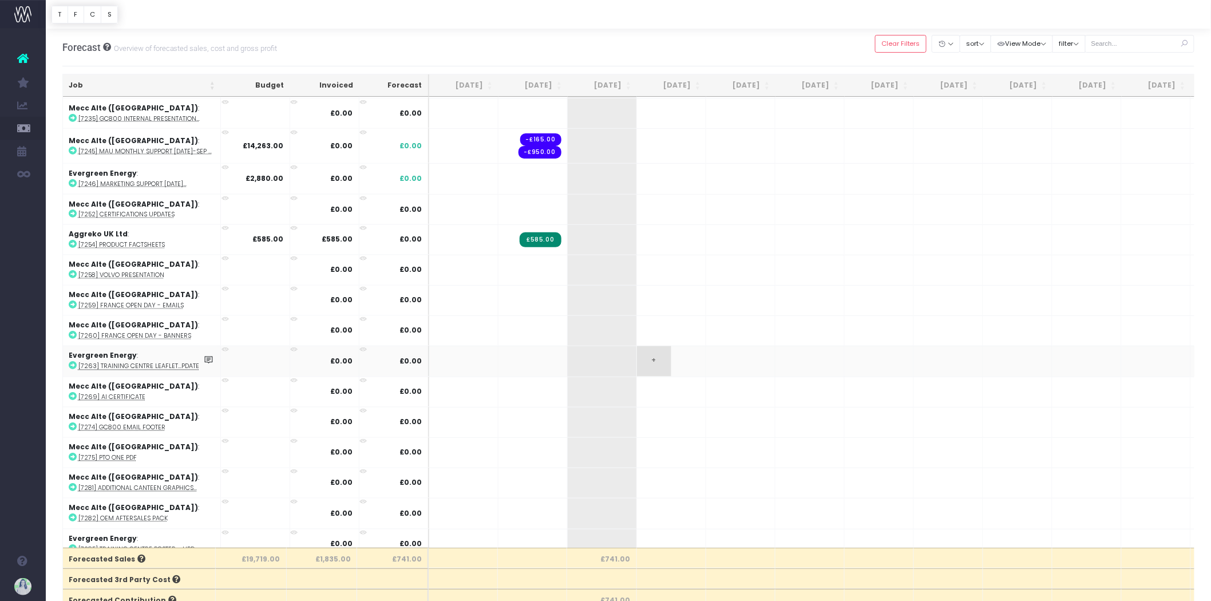
scroll to position [900, 0]
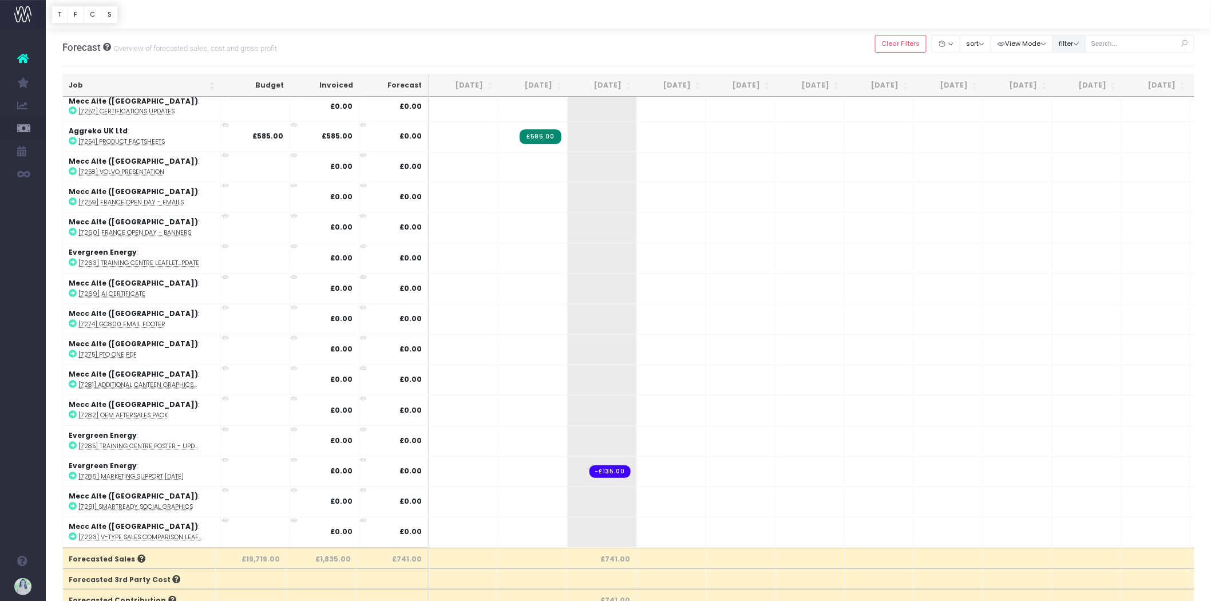
click at [1074, 45] on button "filter" at bounding box center [1069, 44] width 33 height 18
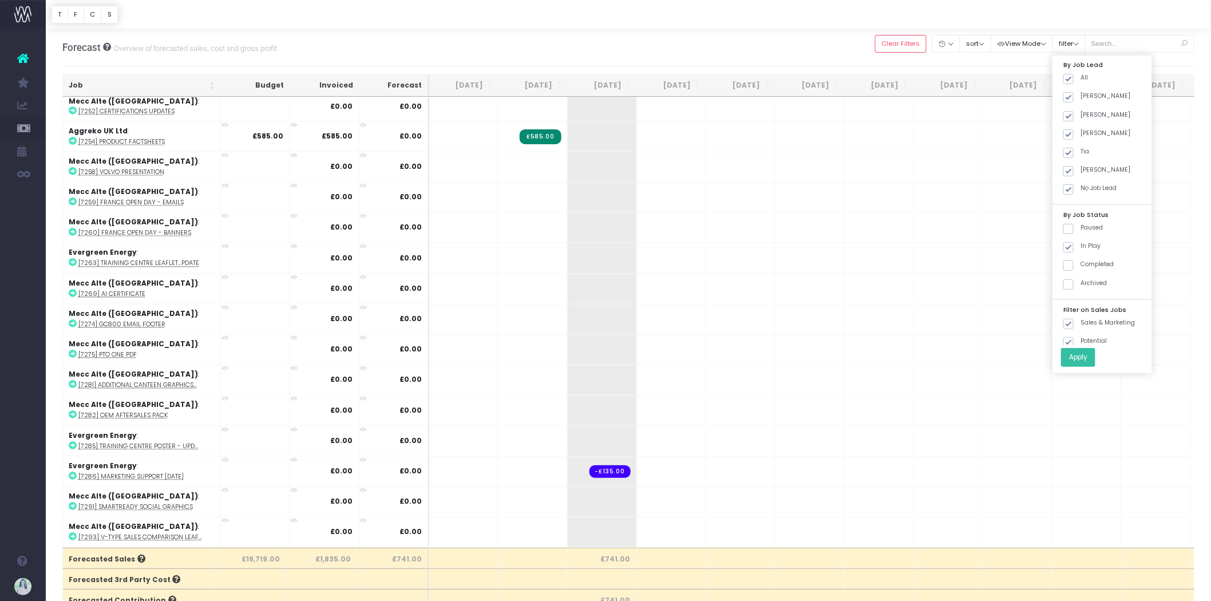
click at [1082, 359] on button "Apply" at bounding box center [1078, 357] width 34 height 19
